Goal: Entertainment & Leisure: Consume media (video, audio)

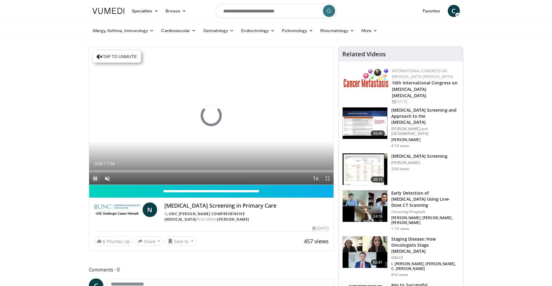
click at [95, 177] on span "Video Player" at bounding box center [95, 178] width 12 height 12
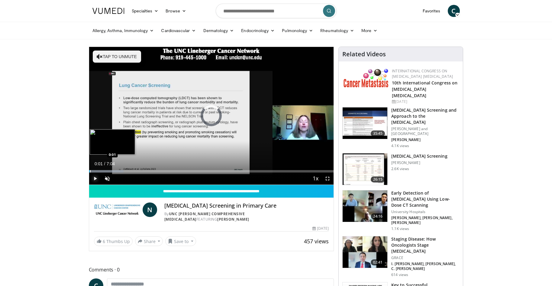
click at [90, 171] on div "Progress Bar" at bounding box center [90, 171] width 1 height 2
click at [107, 177] on span "Video Player" at bounding box center [107, 178] width 12 height 12
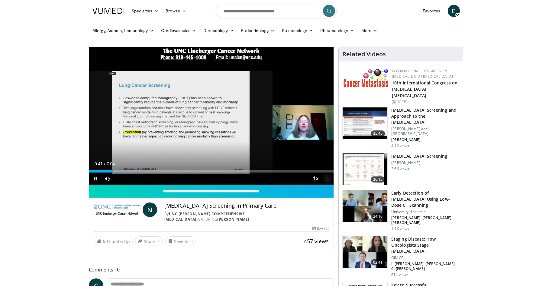
click at [328, 181] on span "Video Player" at bounding box center [328, 178] width 12 height 12
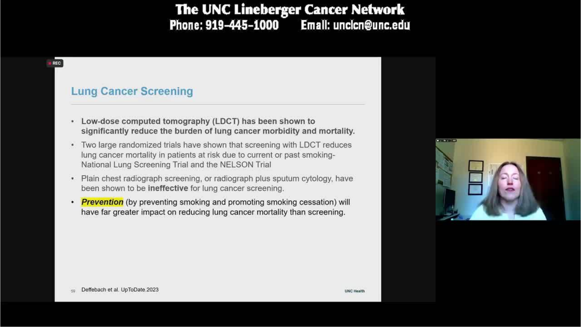
drag, startPoint x: 351, startPoint y: 205, endPoint x: 516, endPoint y: 123, distance: 183.9
click at [516, 123] on div "10 seconds Tap to unmute" at bounding box center [290, 163] width 581 height 326
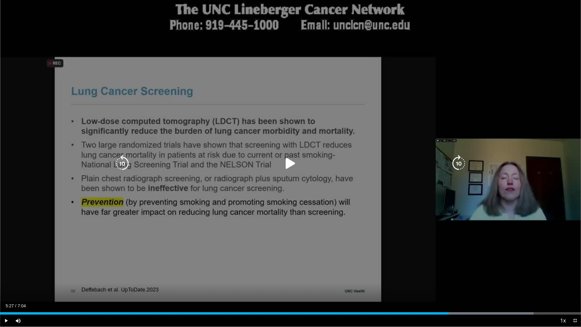
click at [292, 161] on icon "Video Player" at bounding box center [290, 163] width 17 height 17
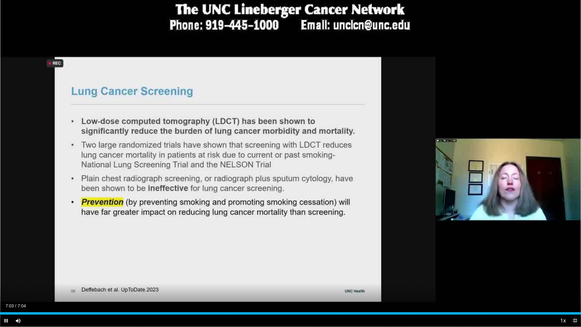
click at [552, 285] on span "Video Player" at bounding box center [574, 320] width 12 height 12
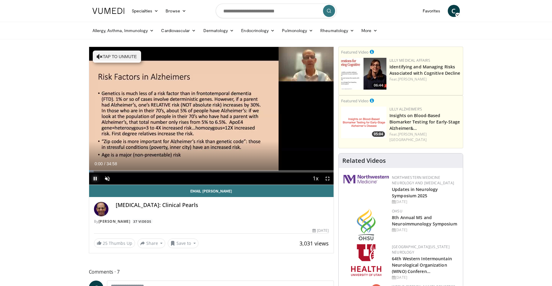
click at [96, 177] on span "Video Player" at bounding box center [95, 178] width 12 height 12
click at [94, 178] on span "Video Player" at bounding box center [95, 178] width 12 height 12
click at [108, 178] on span "Video Player" at bounding box center [107, 178] width 12 height 12
click at [94, 178] on span "Video Player" at bounding box center [95, 178] width 12 height 12
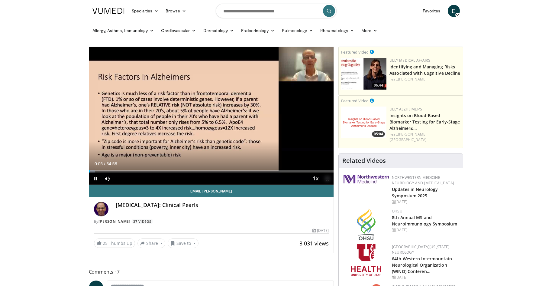
click at [329, 178] on span "Video Player" at bounding box center [328, 178] width 12 height 12
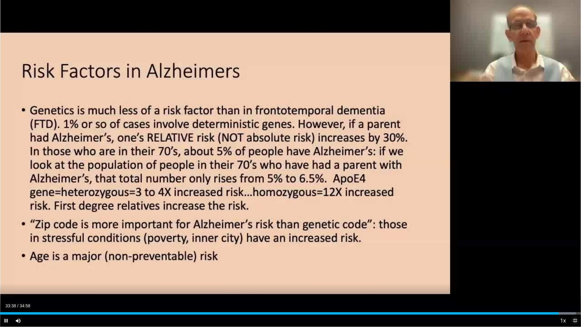
click at [552, 285] on span "Video Player" at bounding box center [574, 320] width 12 height 12
